Goal: Information Seeking & Learning: Check status

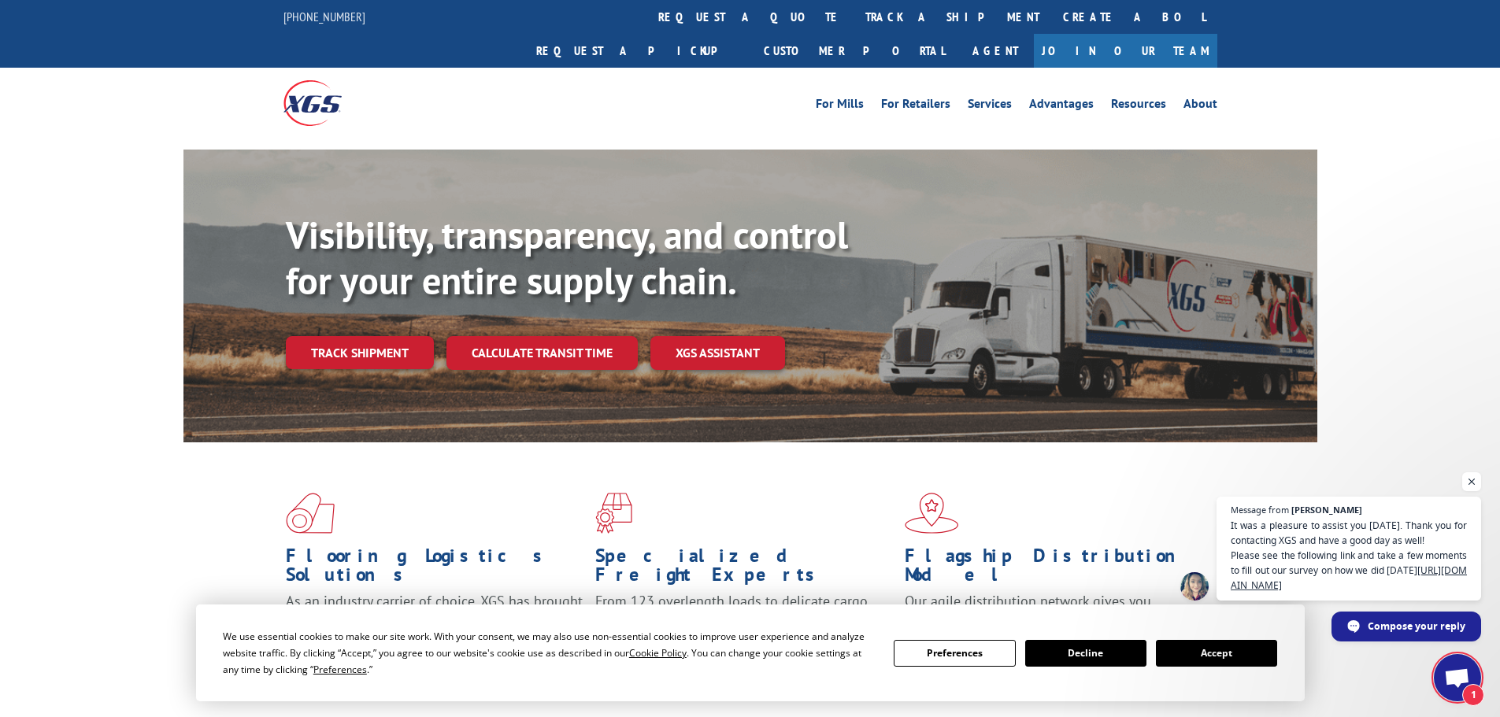
scroll to position [243, 0]
click at [854, 14] on link "track a shipment" at bounding box center [953, 17] width 198 height 34
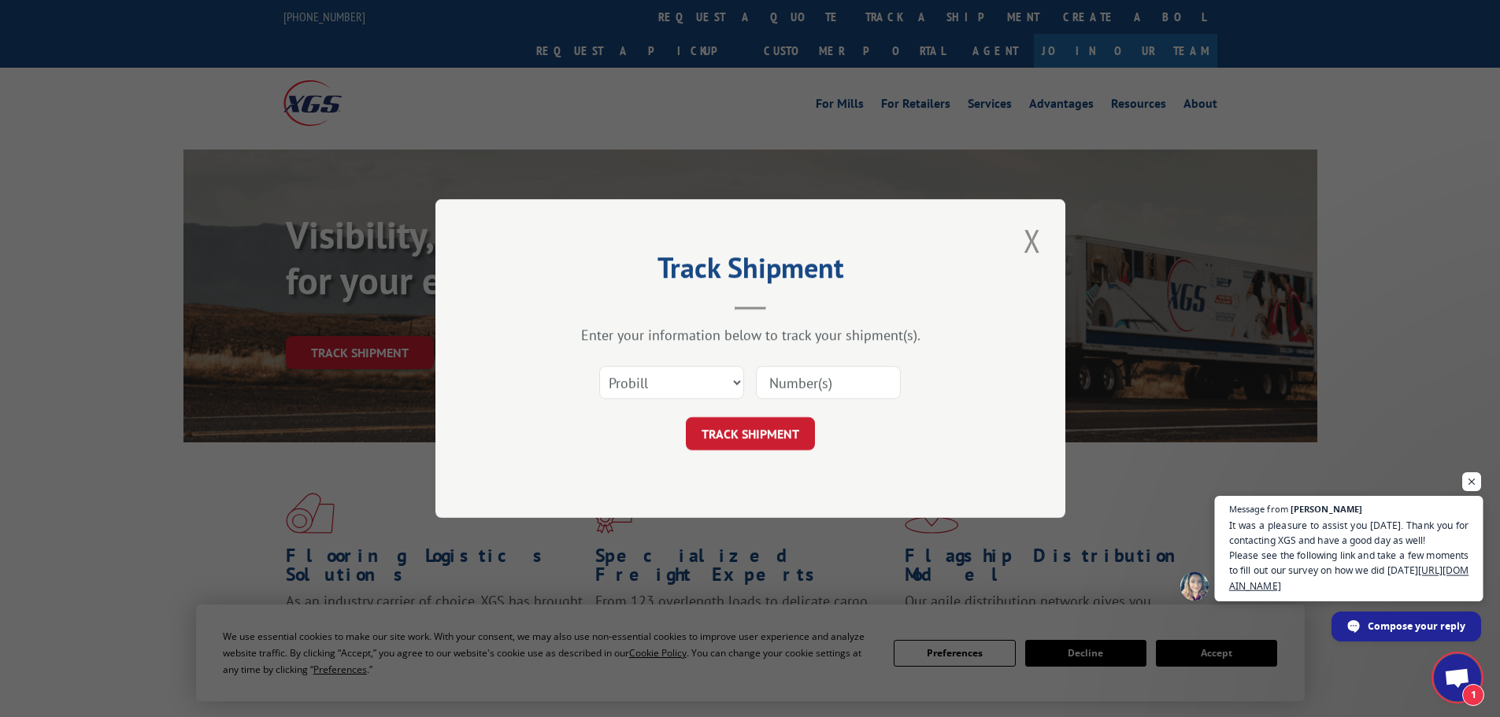
click at [1313, 587] on span "It was a pleasure to assist you [DATE]. Thank you for contacting XGS and have a…" at bounding box center [1349, 555] width 240 height 76
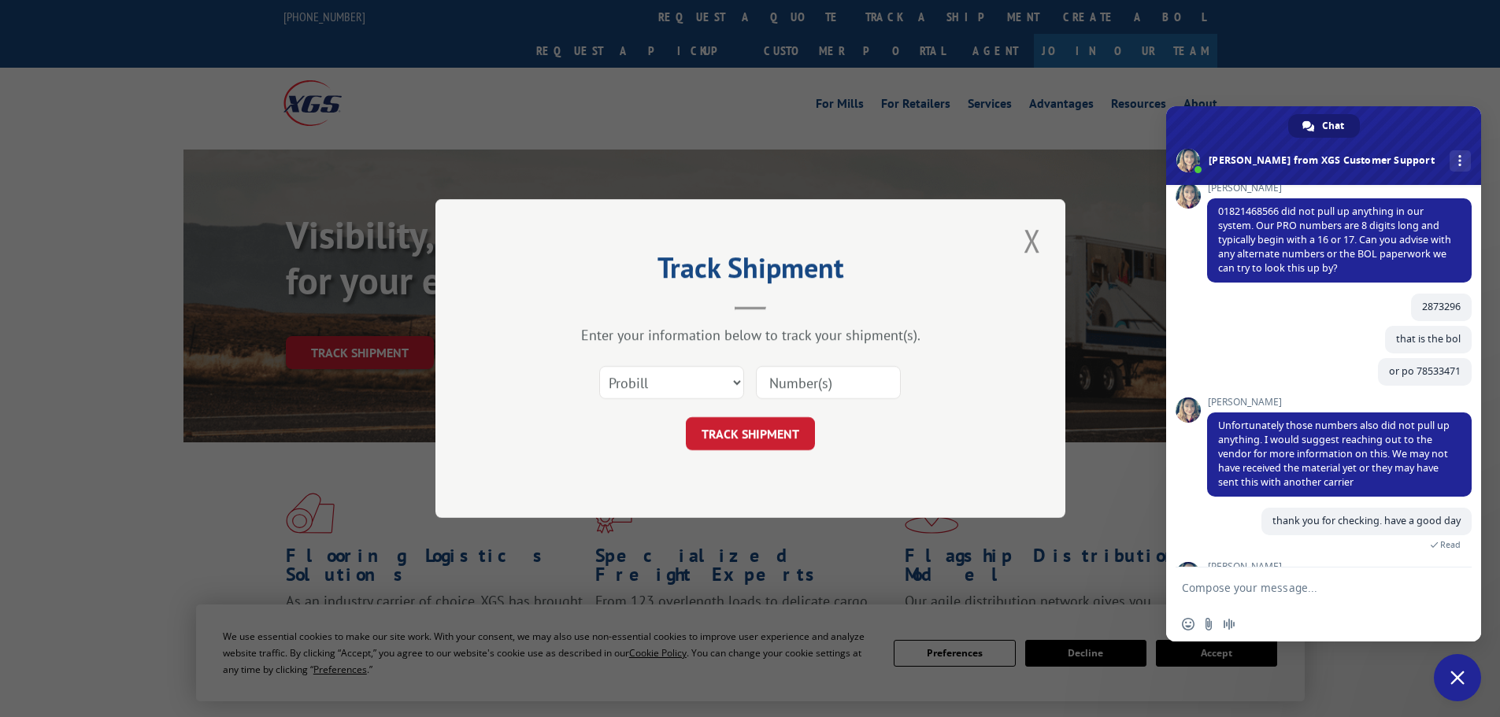
scroll to position [354, 0]
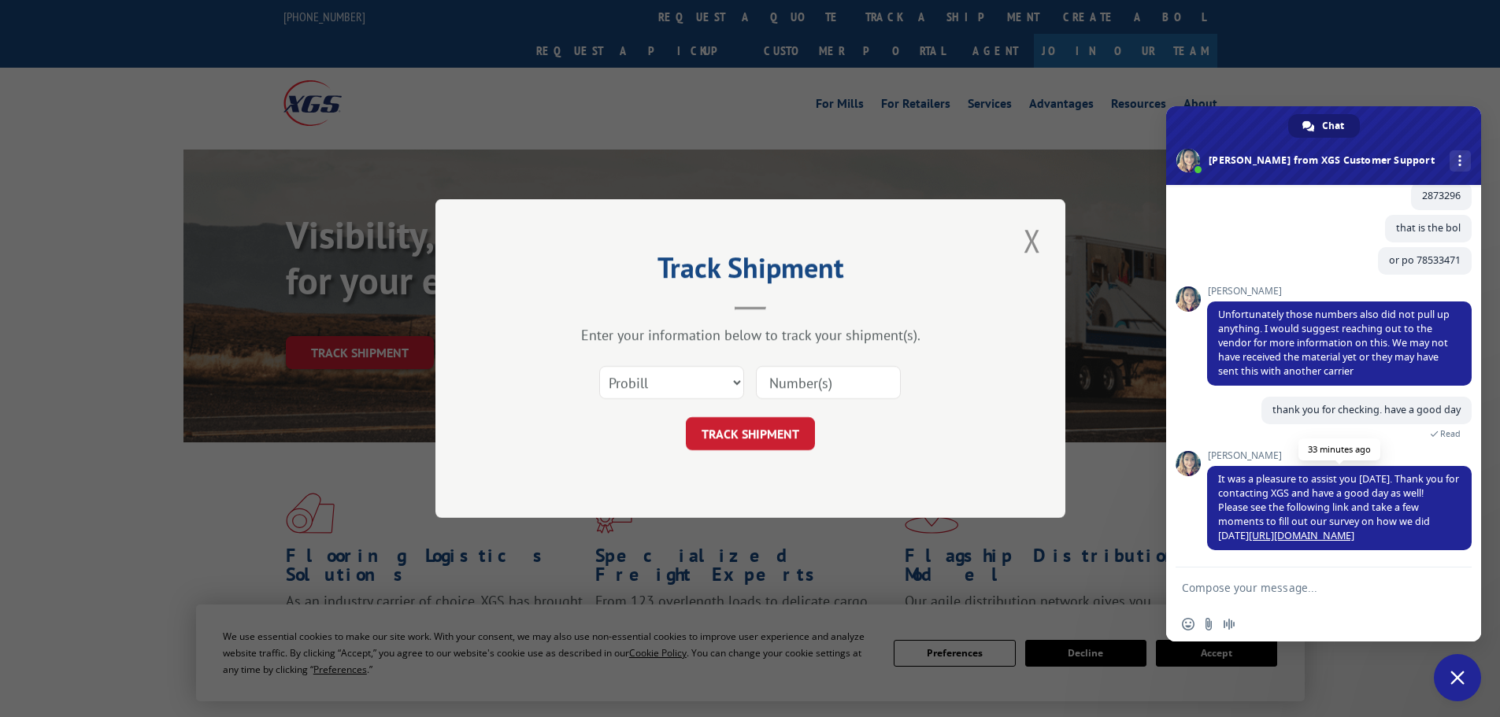
click at [1308, 529] on link "[URL][DOMAIN_NAME]" at bounding box center [1302, 535] width 106 height 13
drag, startPoint x: 1250, startPoint y: 461, endPoint x: 1194, endPoint y: 457, distance: 56.8
click at [1207, 457] on div "[PERSON_NAME] It was a pleasure to assist you [DATE]. Thank you for contacting …" at bounding box center [1339, 500] width 265 height 100
click at [1231, 458] on span "[PERSON_NAME]" at bounding box center [1339, 455] width 265 height 11
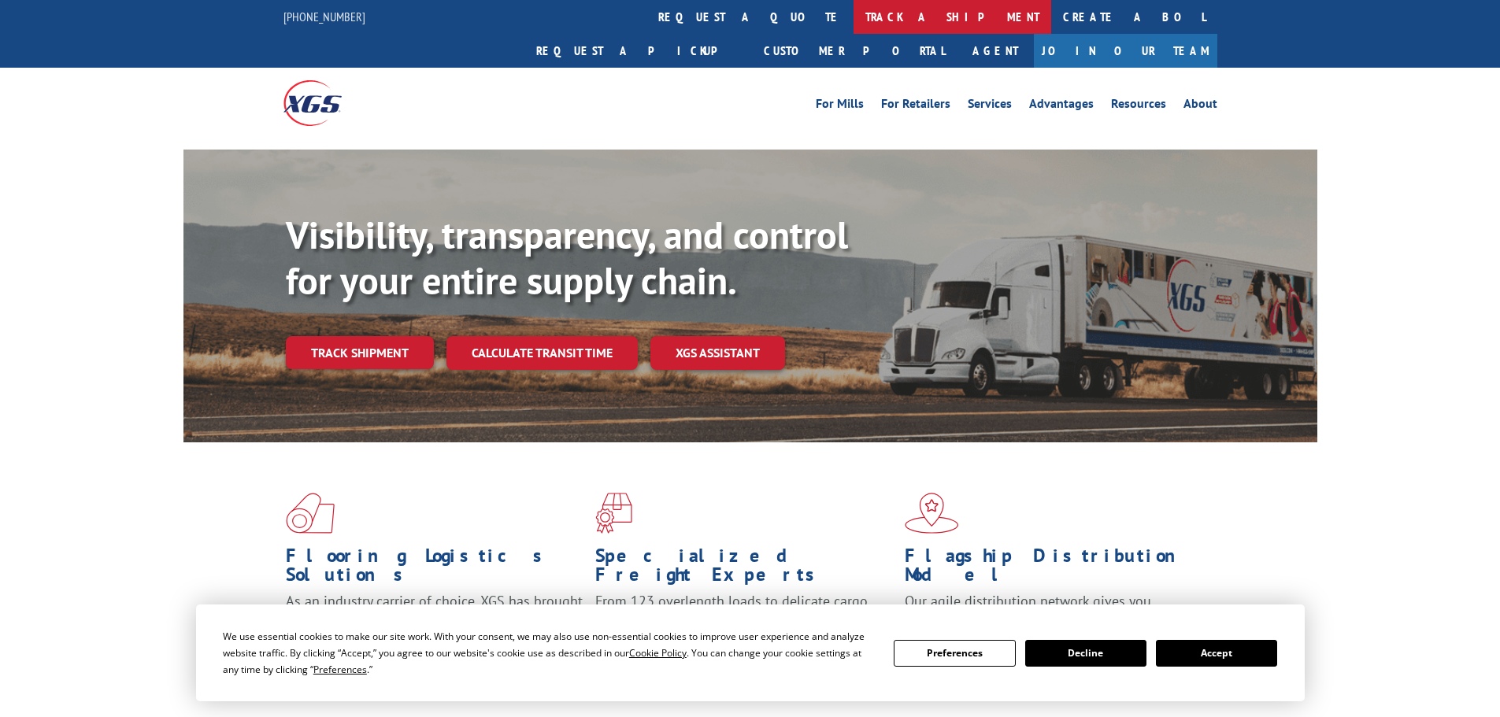
click at [854, 26] on link "track a shipment" at bounding box center [953, 17] width 198 height 34
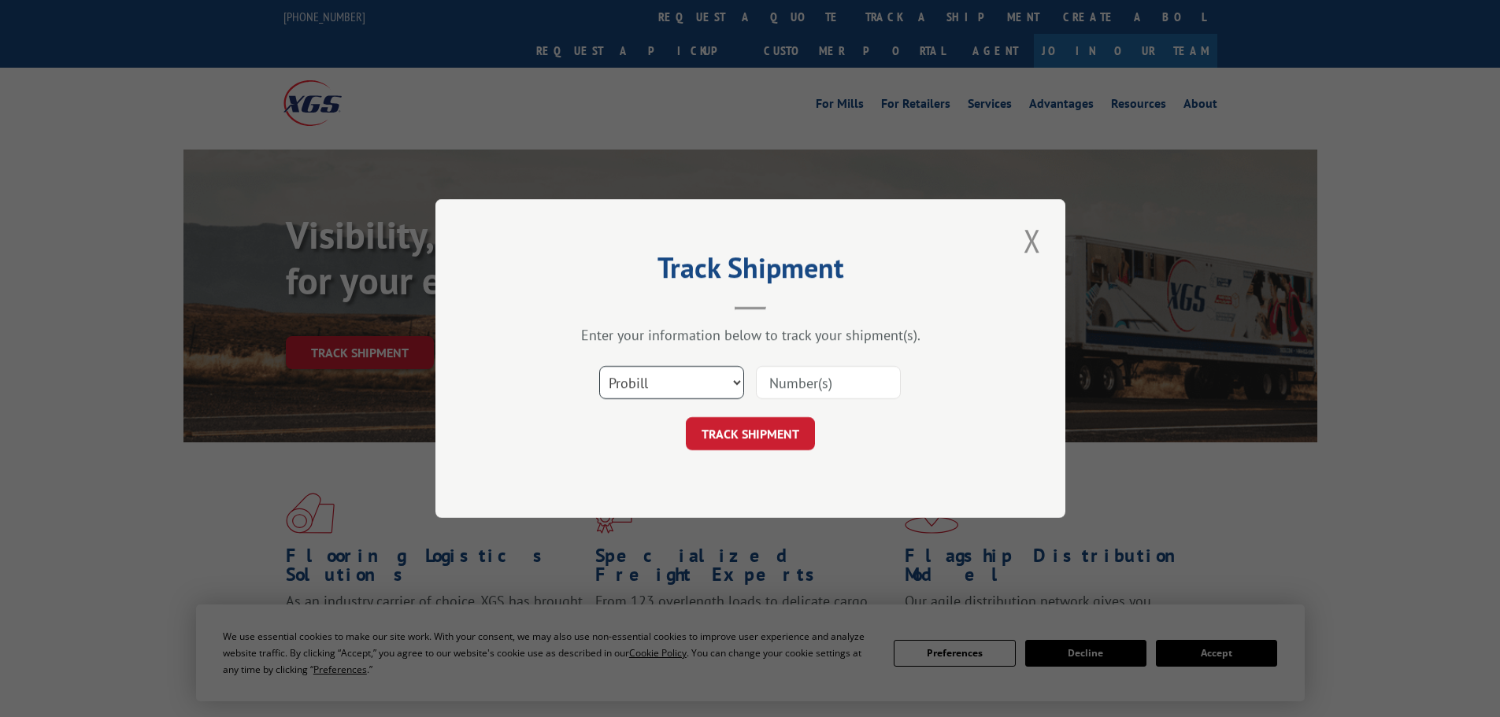
drag, startPoint x: 672, startPoint y: 380, endPoint x: 682, endPoint y: 389, distance: 13.4
click at [672, 380] on select "Select category... Probill BOL PO" at bounding box center [671, 382] width 145 height 33
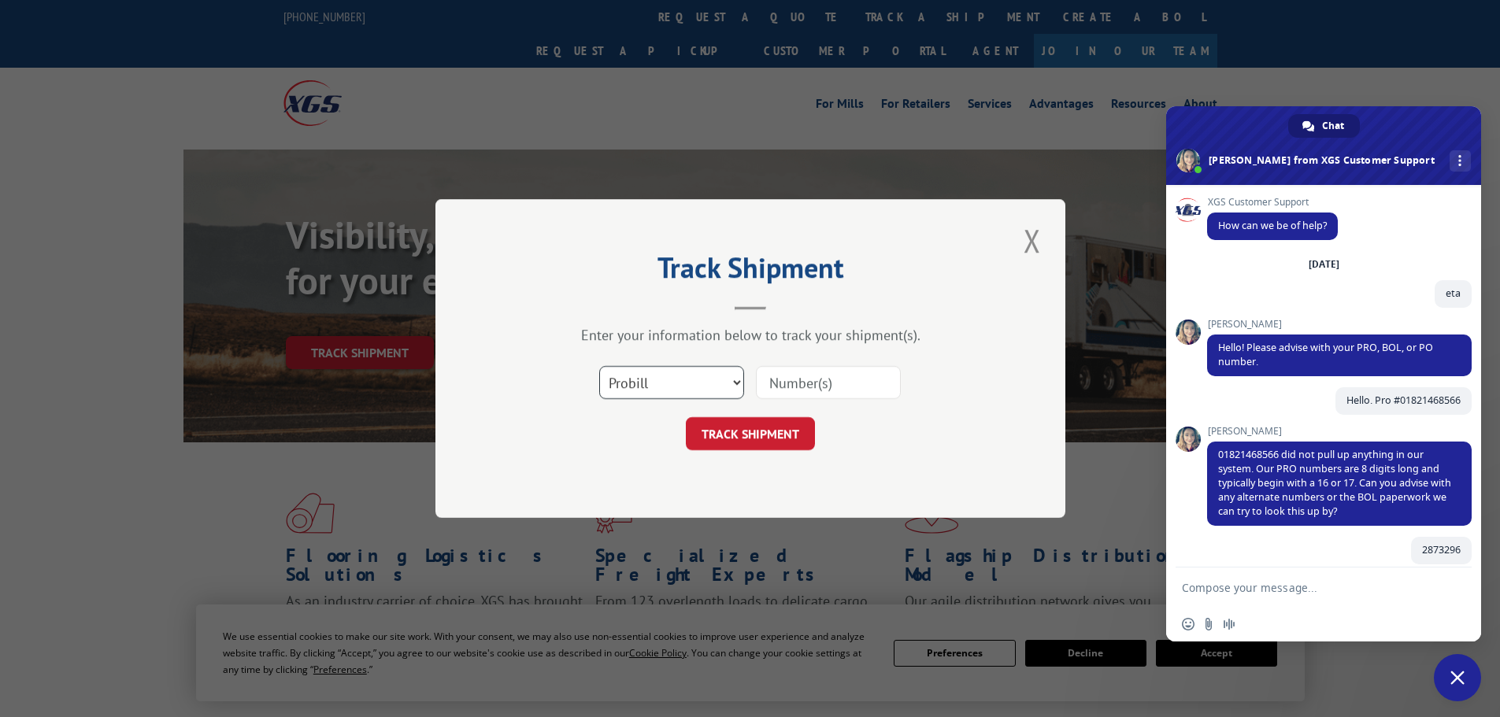
select select "bol"
click at [599, 366] on select "Select category... Probill BOL PO" at bounding box center [671, 382] width 145 height 33
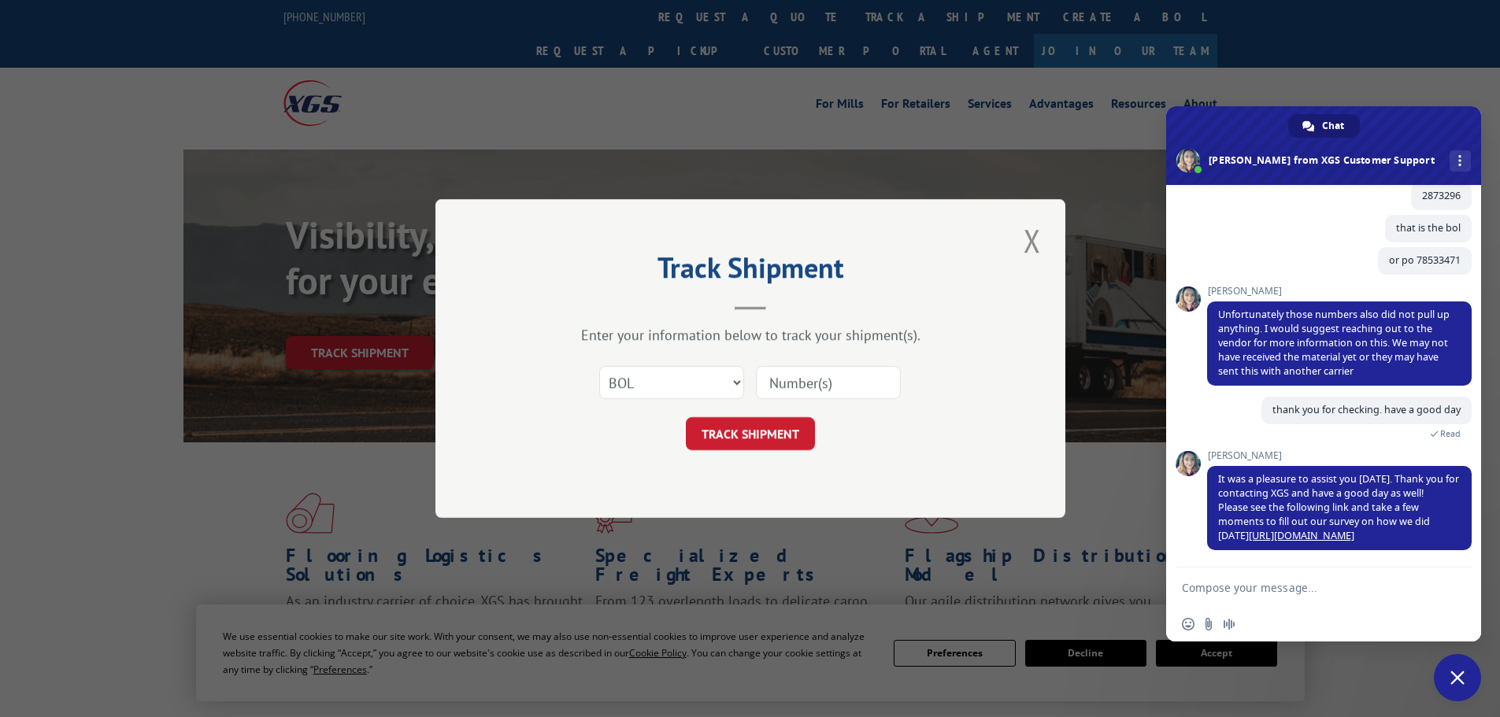
drag, startPoint x: 801, startPoint y: 369, endPoint x: 1457, endPoint y: 685, distance: 728.3
click at [1457, 682] on span "Close chat" at bounding box center [1457, 678] width 14 height 14
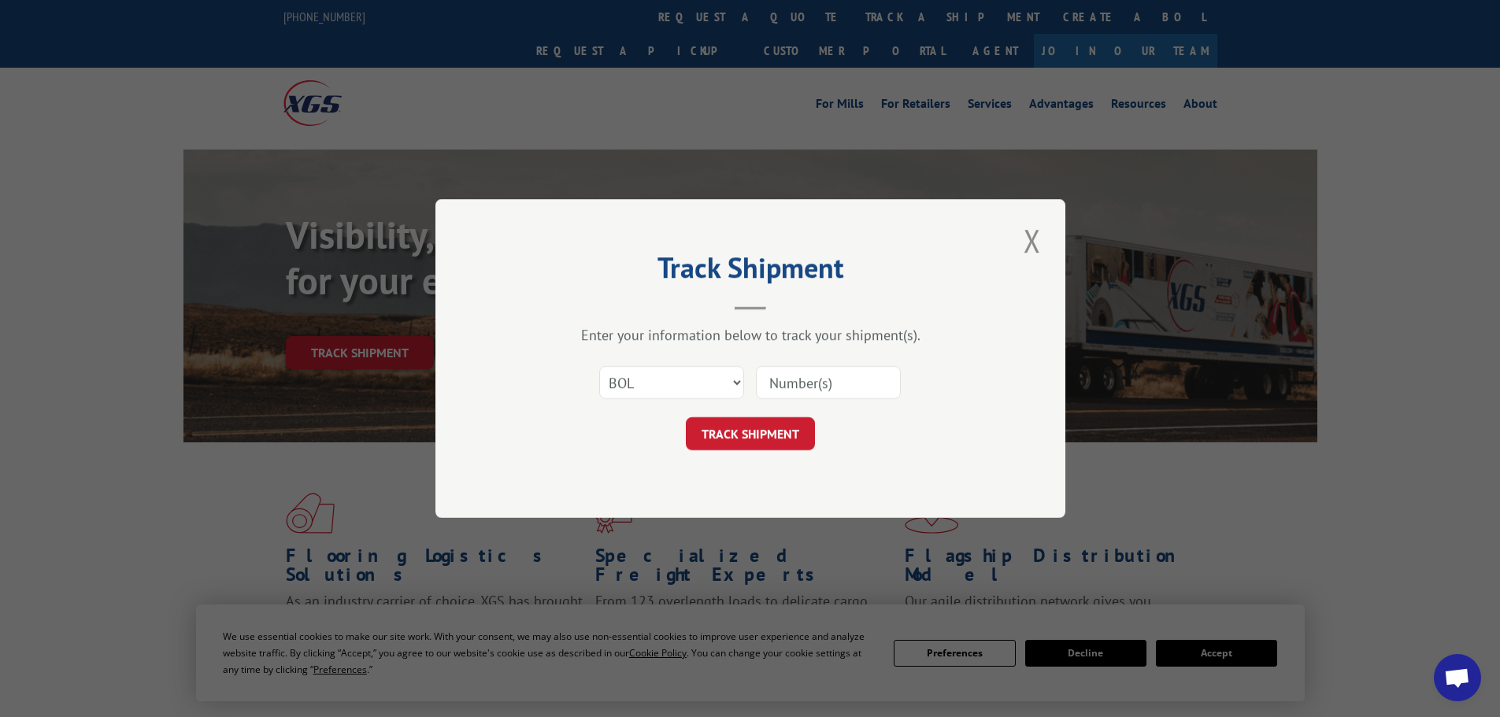
paste input "2401149"
type input "2401149"
click at [760, 429] on button "TRACK SHIPMENT" at bounding box center [750, 433] width 129 height 33
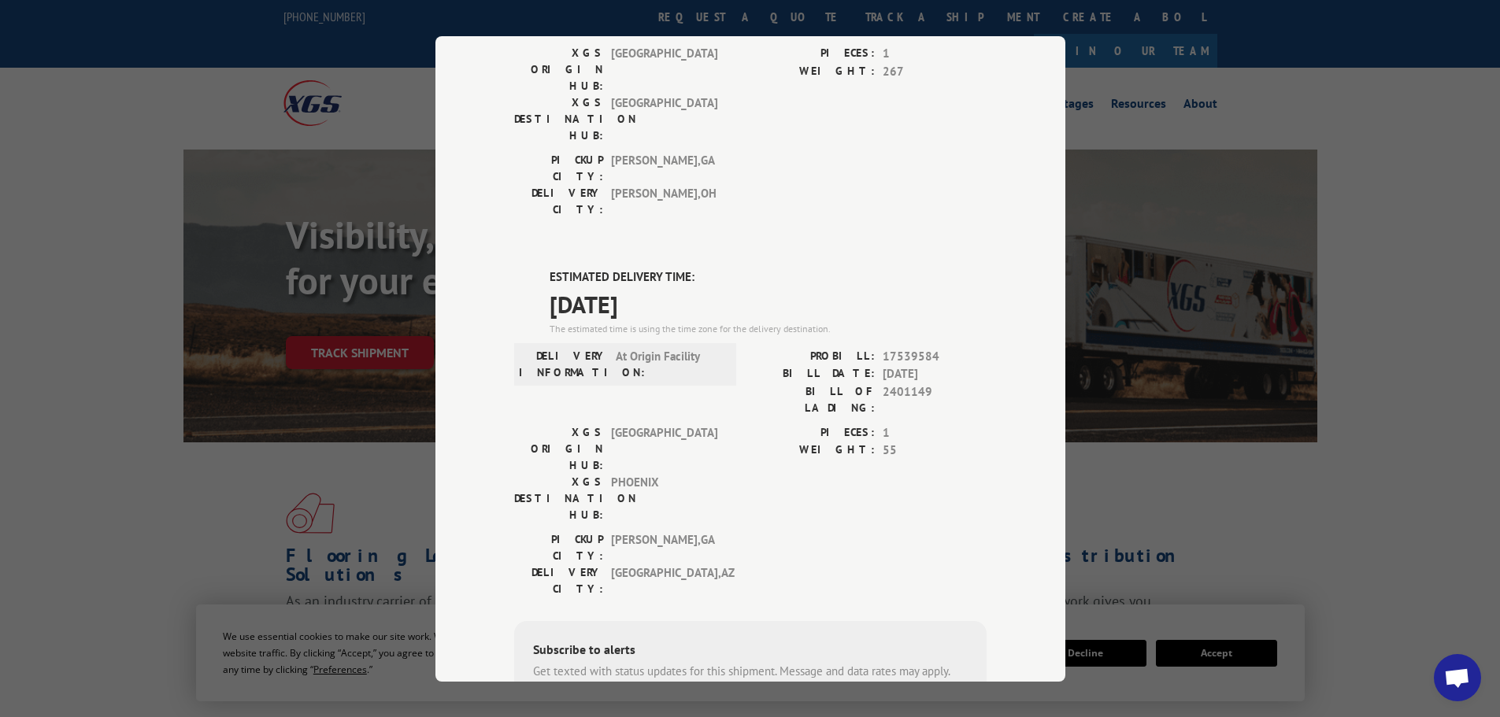
scroll to position [0, 0]
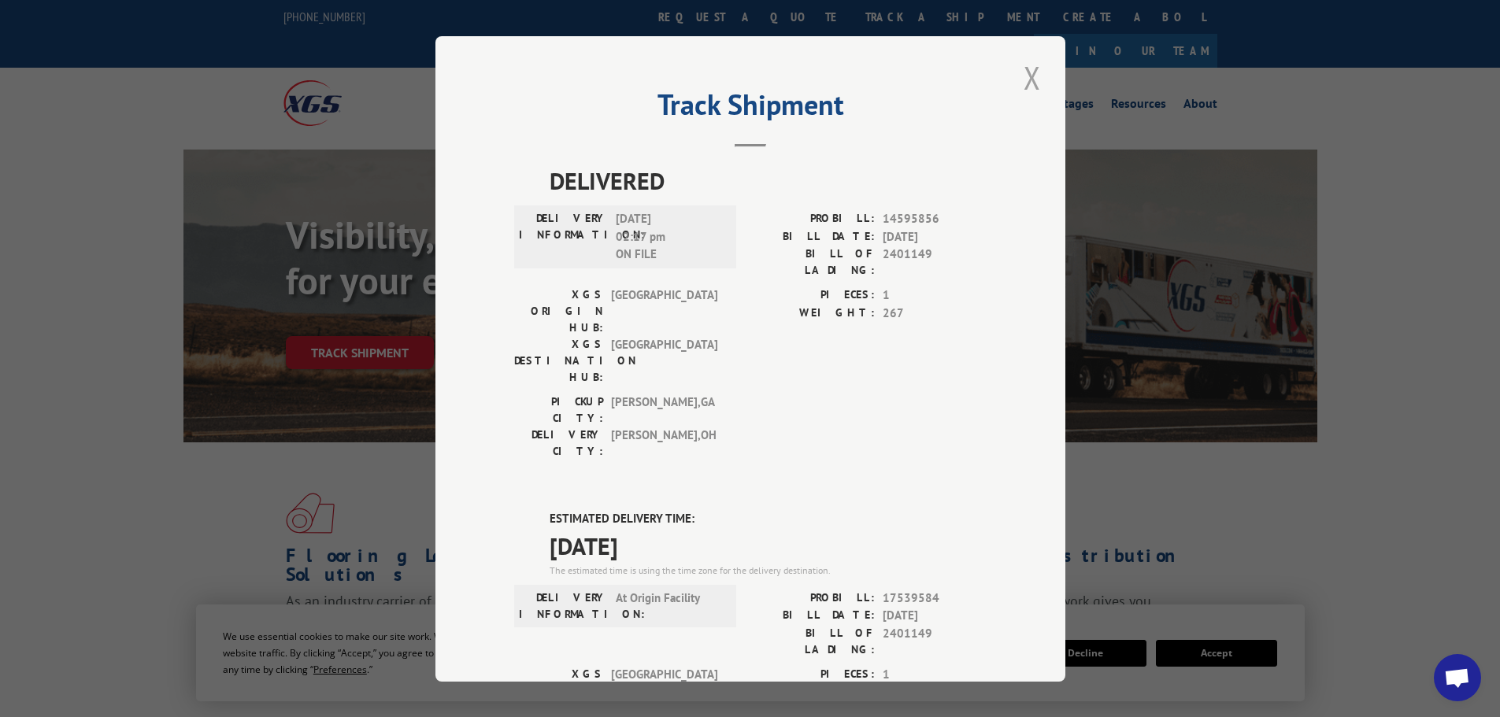
click at [1031, 91] on button "Close modal" at bounding box center [1032, 77] width 27 height 43
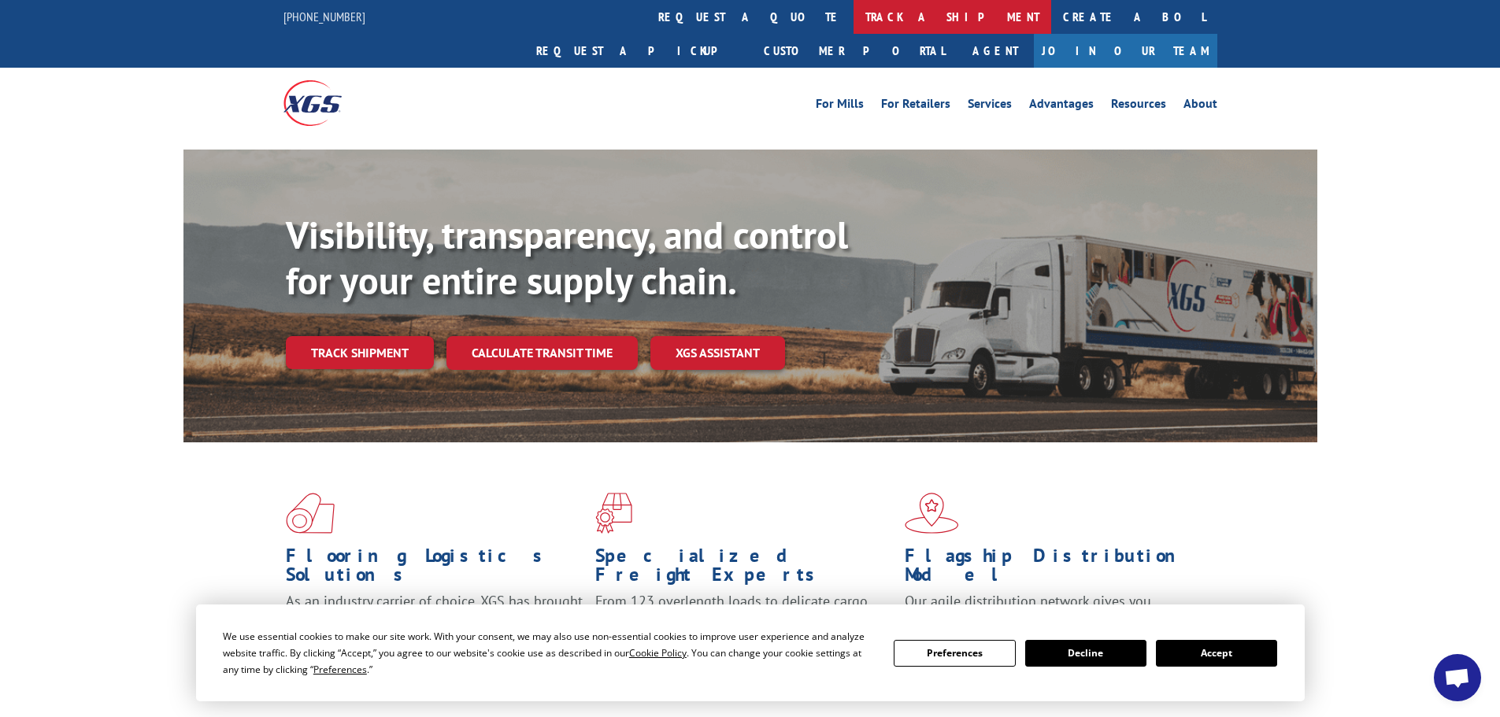
click at [854, 18] on link "track a shipment" at bounding box center [953, 17] width 198 height 34
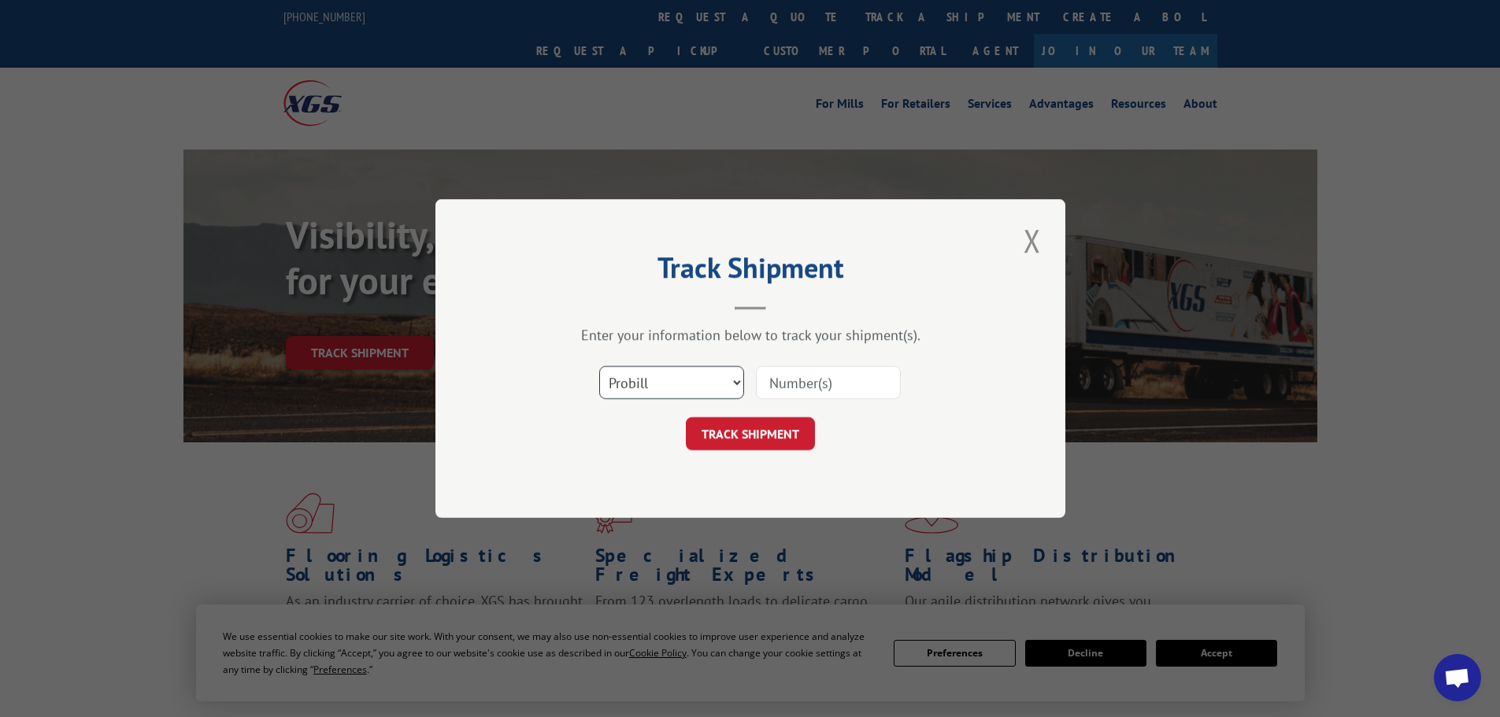
click at [655, 391] on select "Select category... Probill BOL PO" at bounding box center [671, 382] width 145 height 33
select select "bol"
click at [599, 366] on select "Select category... Probill BOL PO" at bounding box center [671, 382] width 145 height 33
paste input "17519193"
type input "17519193"
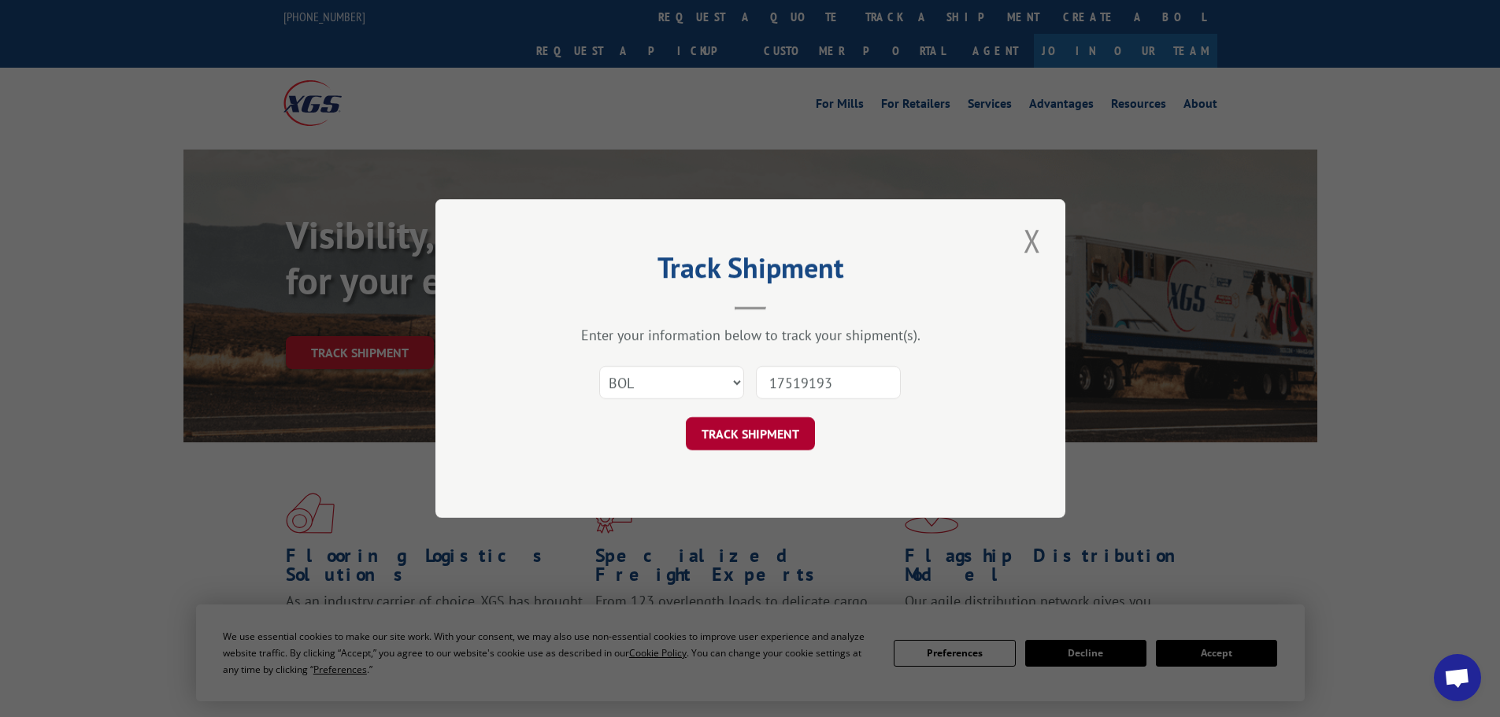
click at [769, 433] on button "TRACK SHIPMENT" at bounding box center [750, 433] width 129 height 33
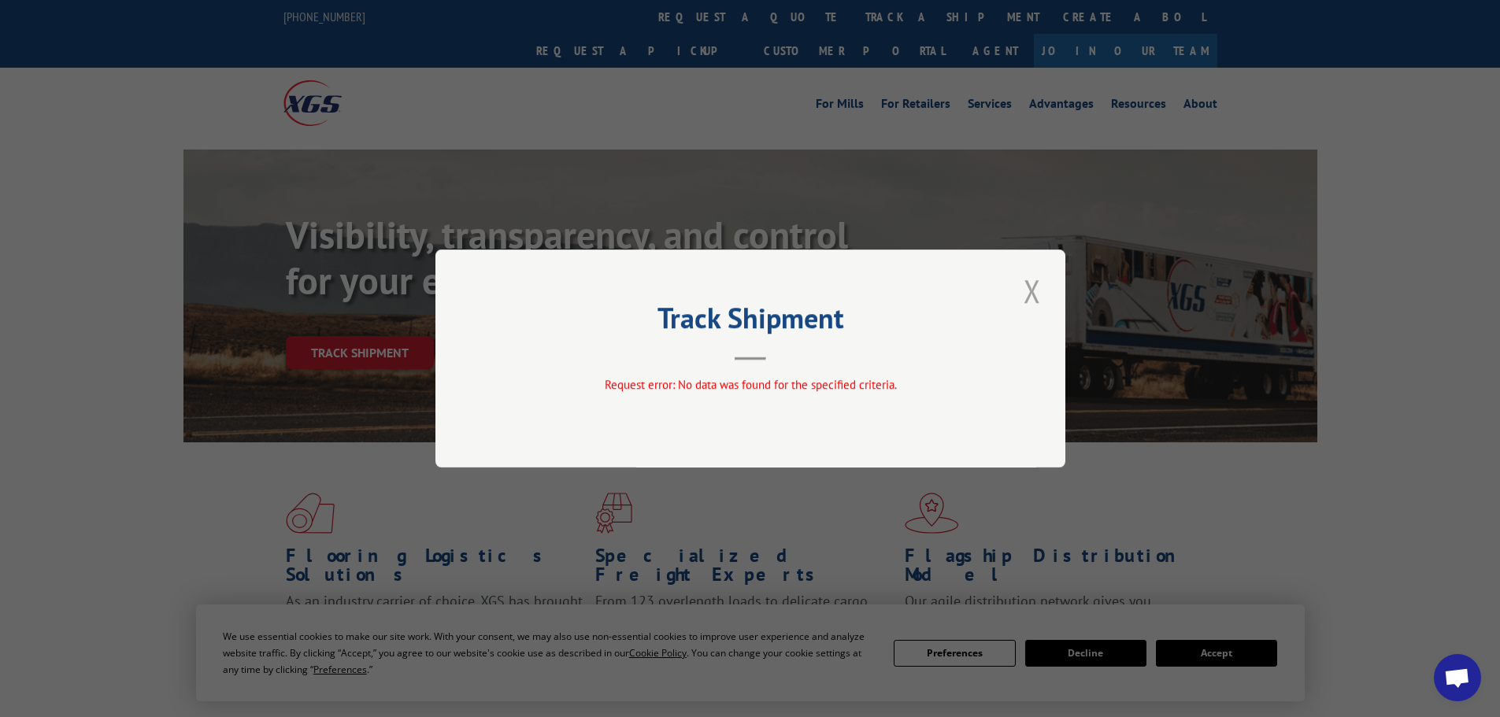
click at [1032, 298] on button "Close modal" at bounding box center [1032, 290] width 27 height 43
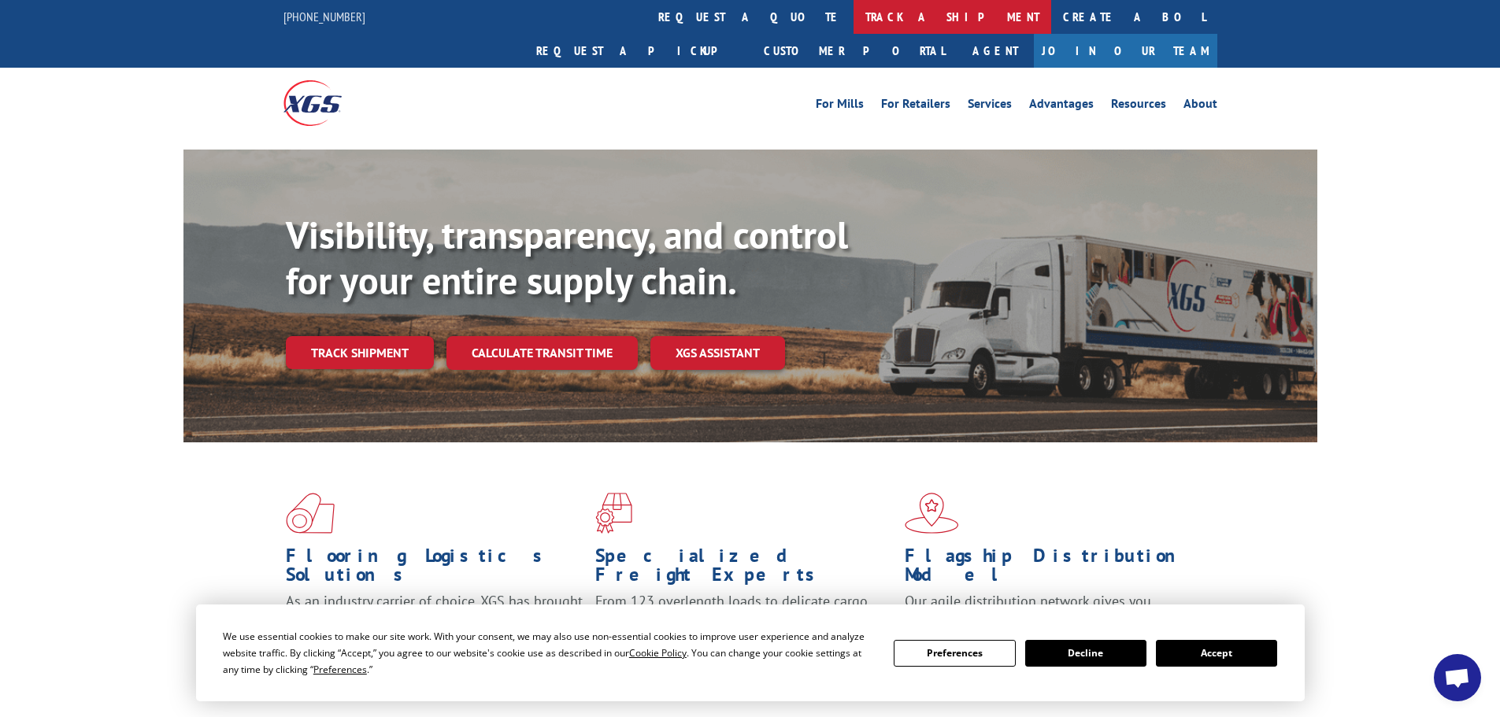
click at [854, 31] on link "track a shipment" at bounding box center [953, 17] width 198 height 34
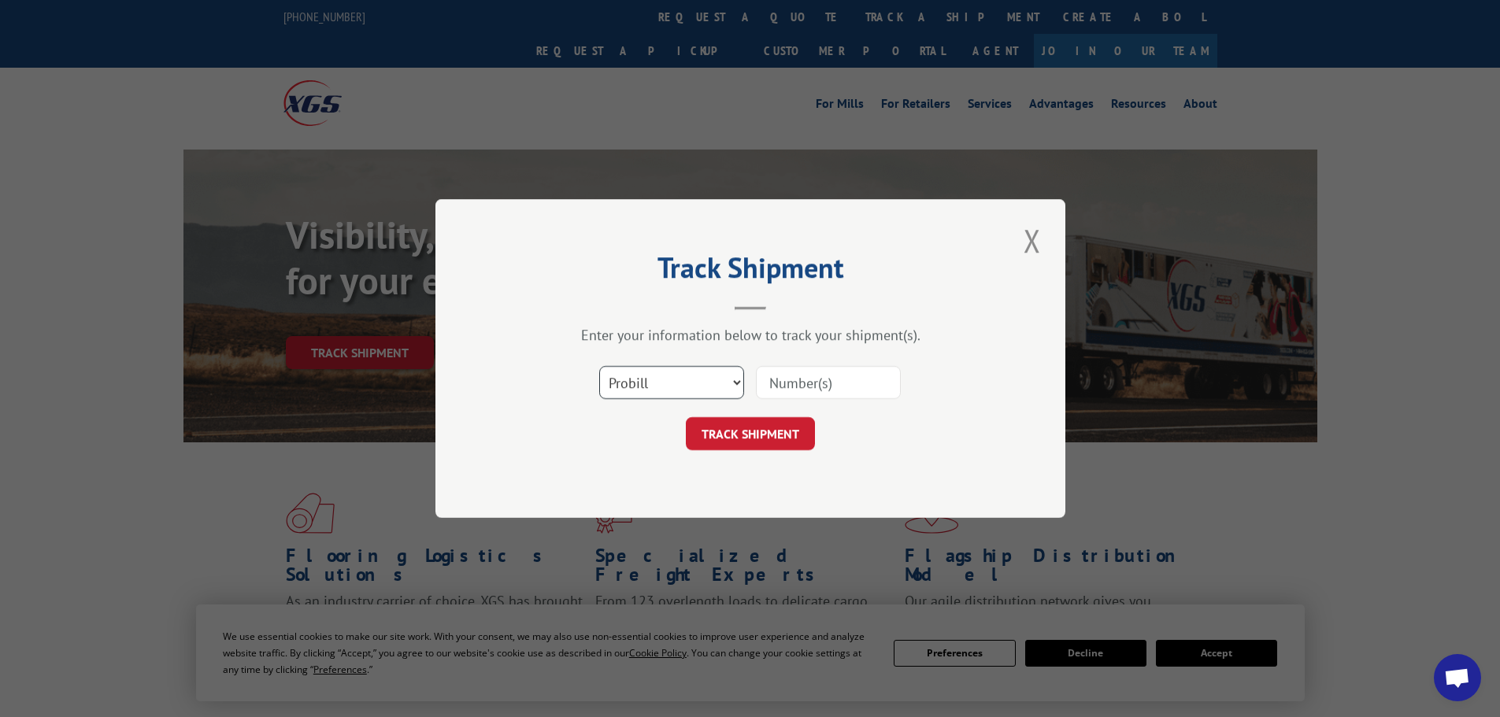
click at [706, 391] on select "Select category... Probill BOL PO" at bounding box center [671, 382] width 145 height 33
select select "po"
click at [599, 366] on select "Select category... Probill BOL PO" at bounding box center [671, 382] width 145 height 33
paste input "78533573"
type input "78533573"
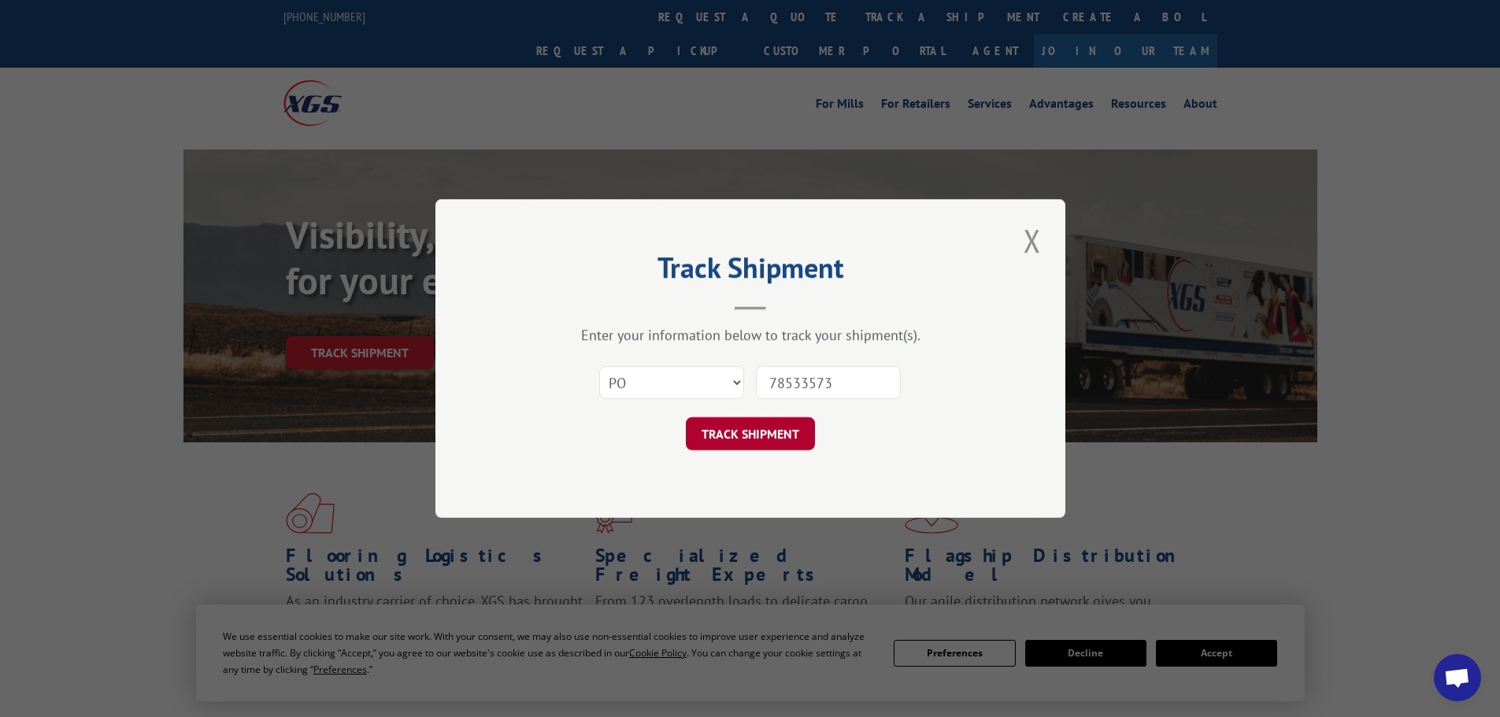
click at [773, 440] on button "TRACK SHIPMENT" at bounding box center [750, 433] width 129 height 33
